Goal: Book appointment/travel/reservation

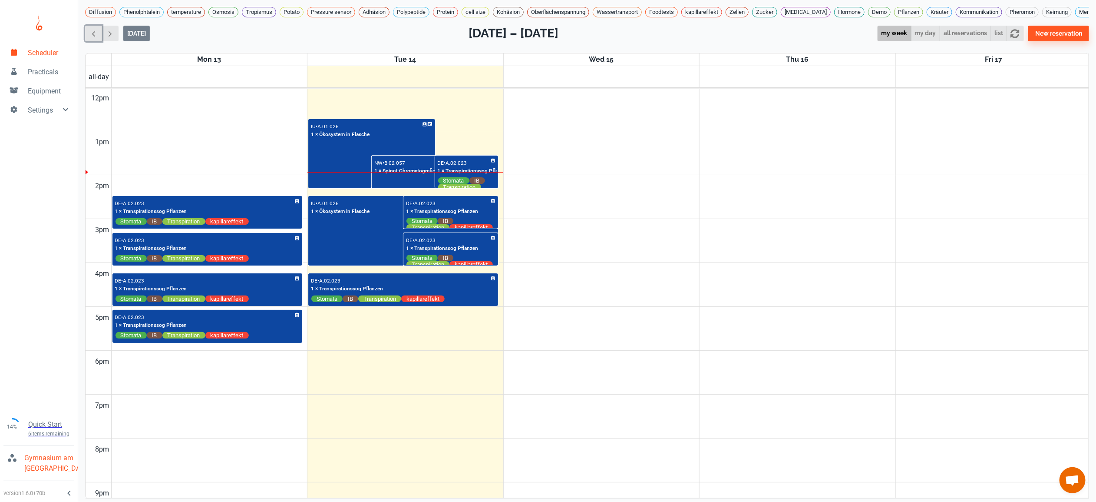
scroll to position [525, 0]
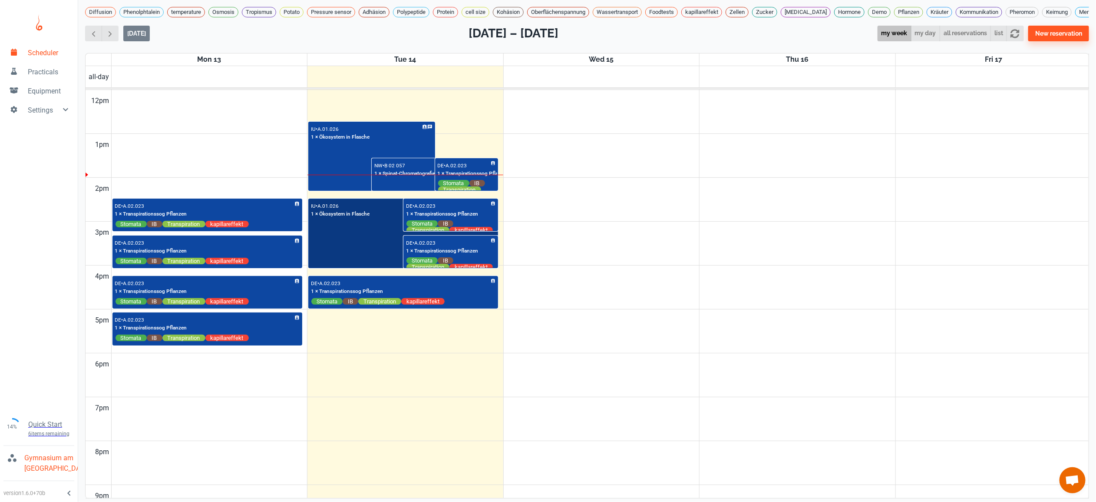
click at [383, 267] on div "IU • A.01.026 1 × Ökosystem in Flasche" at bounding box center [403, 233] width 188 height 68
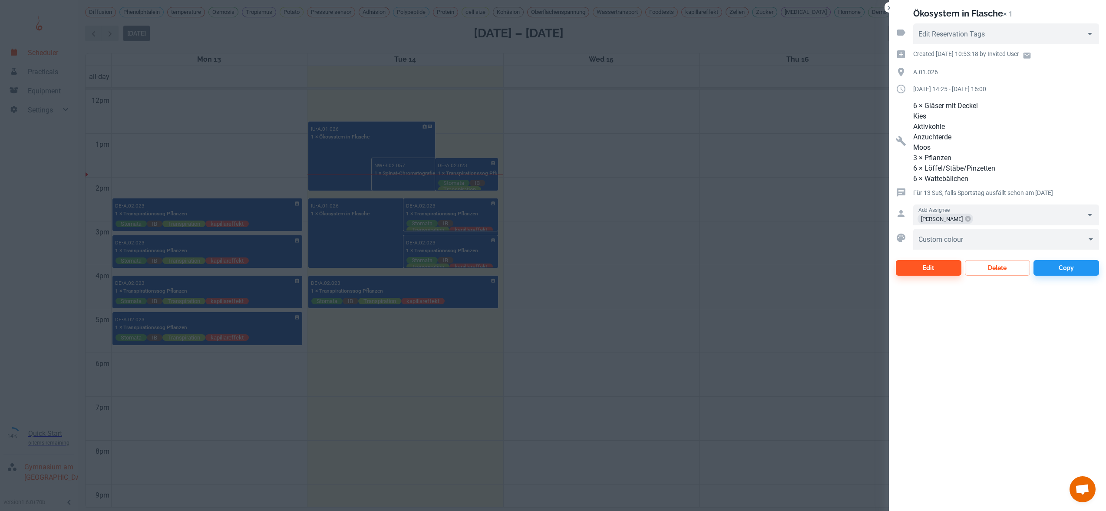
click at [699, 163] on div at bounding box center [553, 255] width 1106 height 511
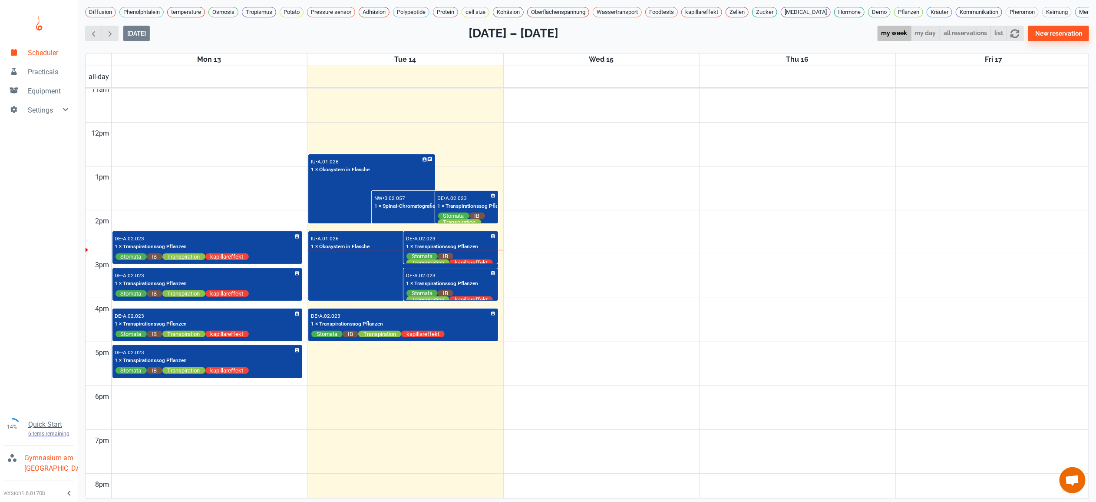
scroll to position [503, 0]
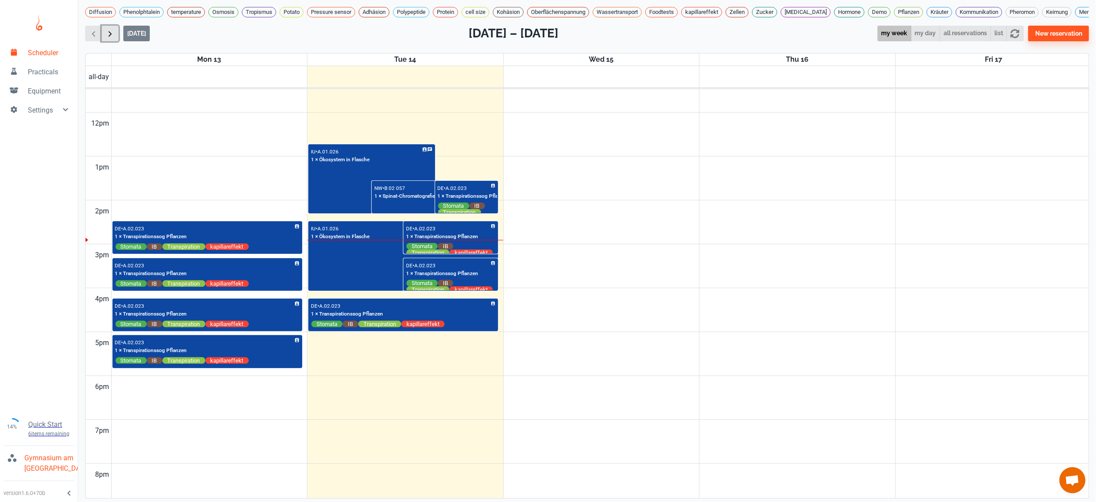
click at [106, 29] on span "button" at bounding box center [110, 33] width 9 height 9
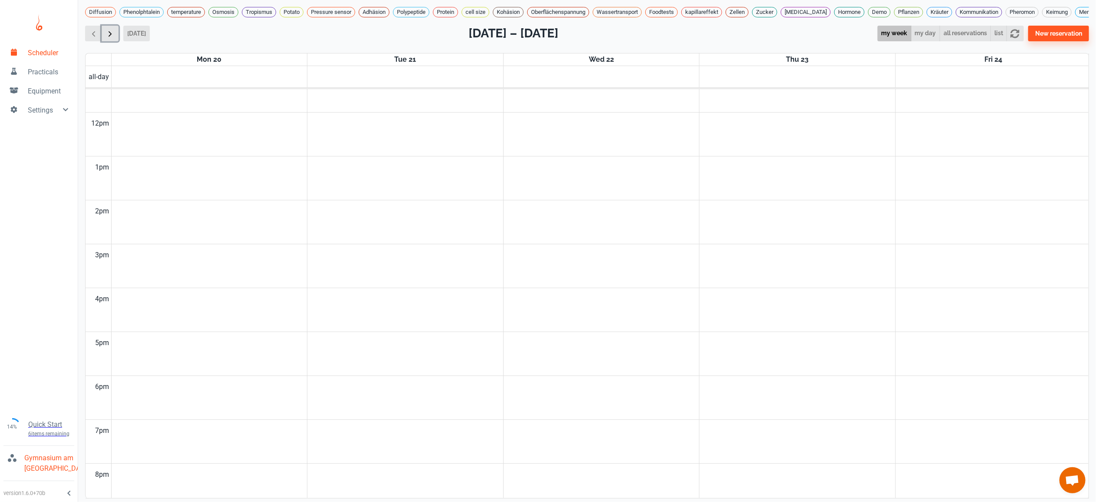
scroll to position [353, 0]
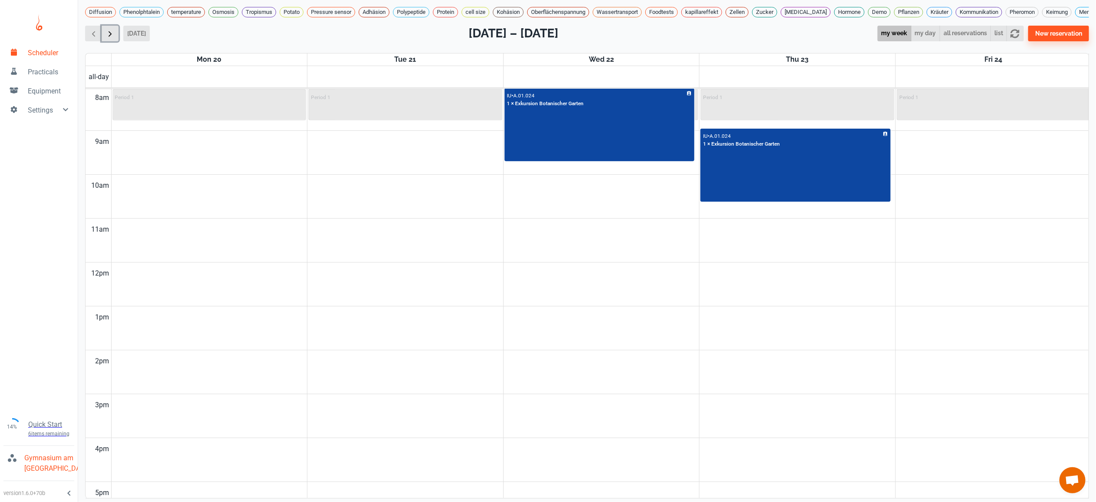
click at [106, 29] on span "button" at bounding box center [110, 33] width 9 height 9
click at [104, 28] on button "button" at bounding box center [110, 34] width 17 height 16
click at [1020, 29] on icon "button" at bounding box center [1015, 33] width 9 height 9
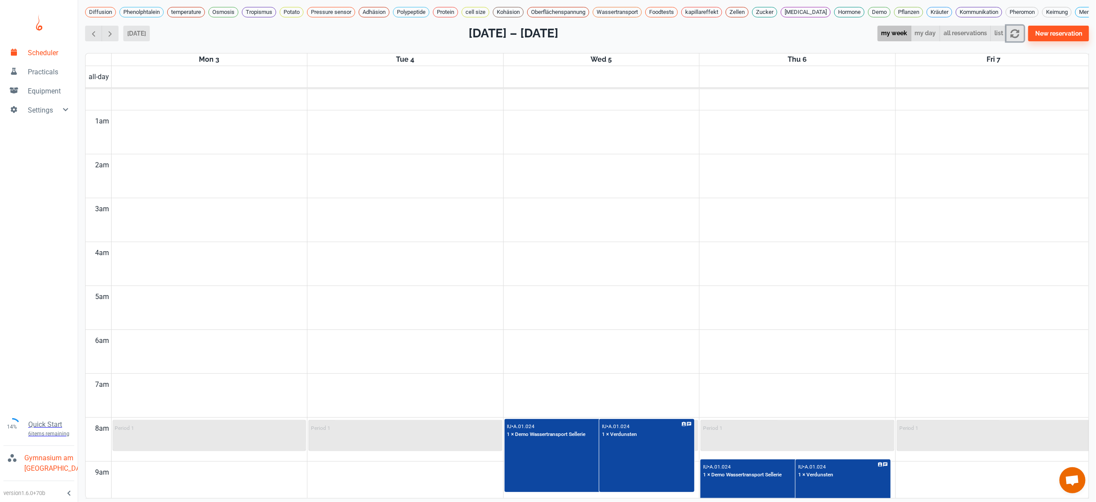
scroll to position [285, 0]
